Goal: Find contact information: Find contact information

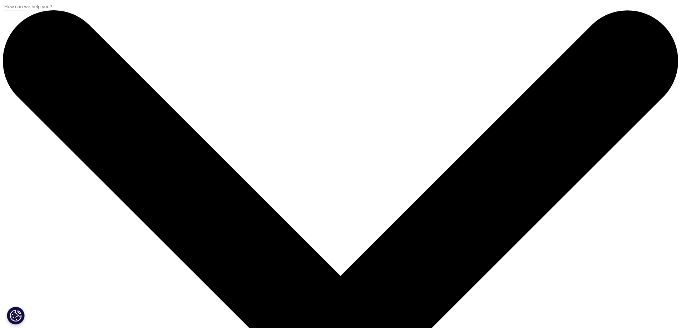
checkbox input "true"
